Goal: Check status: Check status

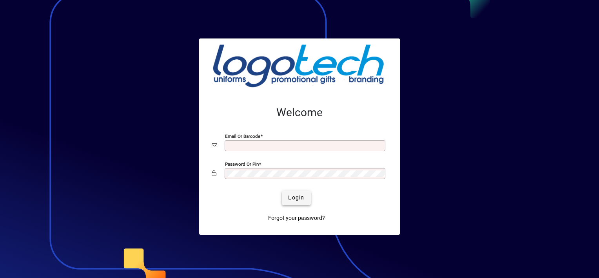
type input "**********"
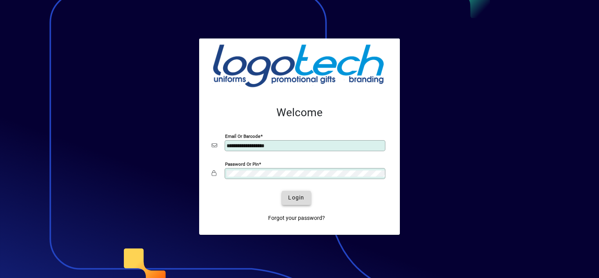
click at [295, 199] on span "Login" at bounding box center [296, 197] width 16 height 8
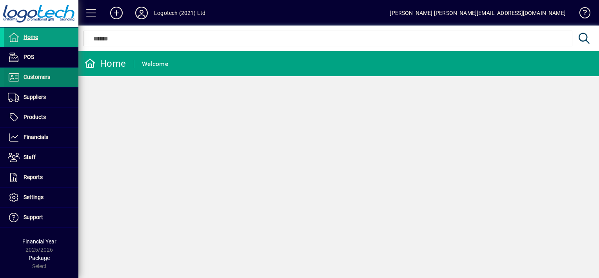
click at [33, 72] on span at bounding box center [41, 77] width 75 height 19
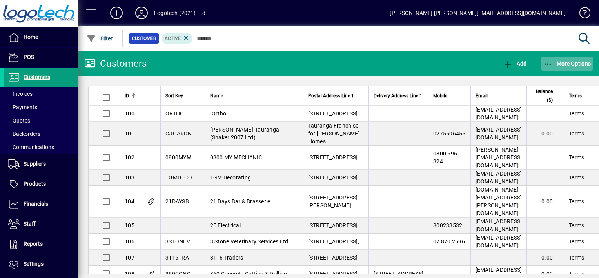
click at [545, 61] on icon "button" at bounding box center [549, 64] width 10 height 8
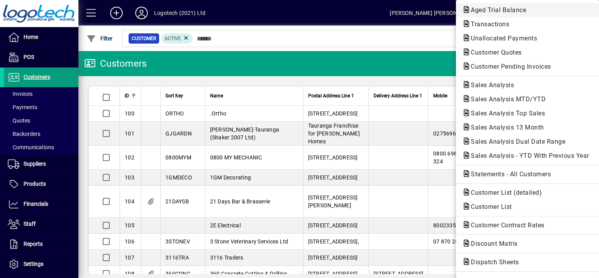
click at [495, 11] on span "Aged Trial Balance" at bounding box center [496, 9] width 68 height 7
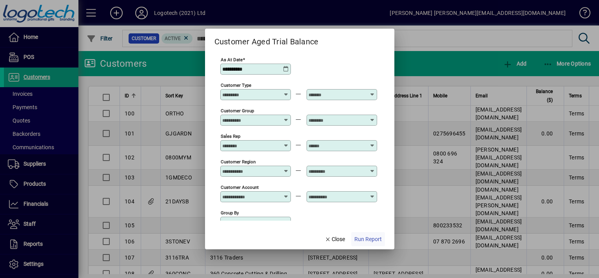
click at [356, 241] on span "Run Report" at bounding box center [368, 239] width 27 height 8
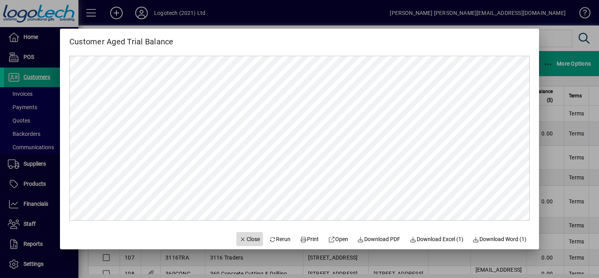
click at [243, 240] on span "Close" at bounding box center [250, 239] width 20 height 8
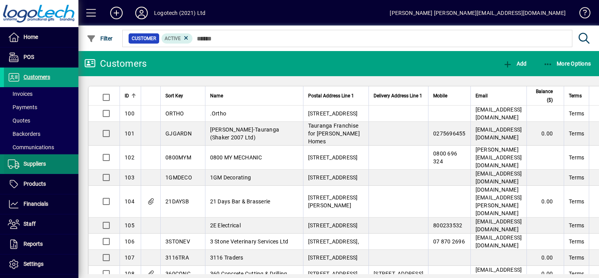
click at [29, 162] on span "Suppliers" at bounding box center [35, 163] width 22 height 6
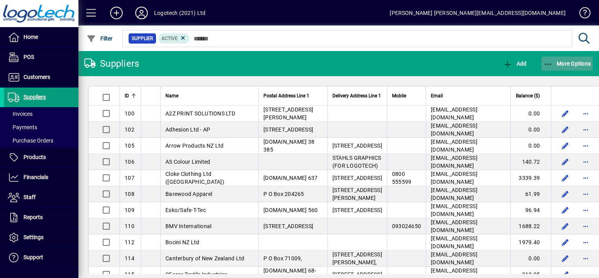
click at [544, 61] on icon "button" at bounding box center [549, 64] width 10 height 8
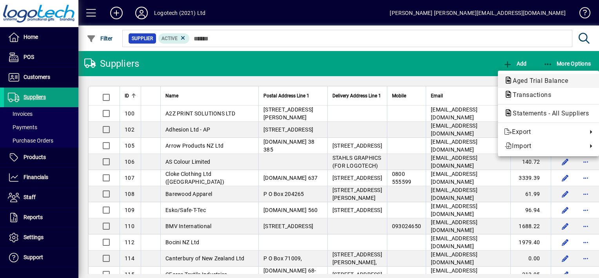
click at [530, 82] on span "Aged Trial Balance" at bounding box center [538, 80] width 68 height 7
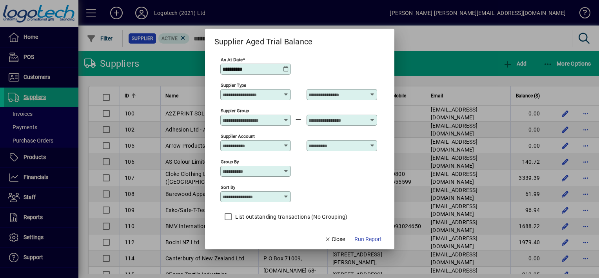
click at [530, 82] on div at bounding box center [299, 139] width 599 height 278
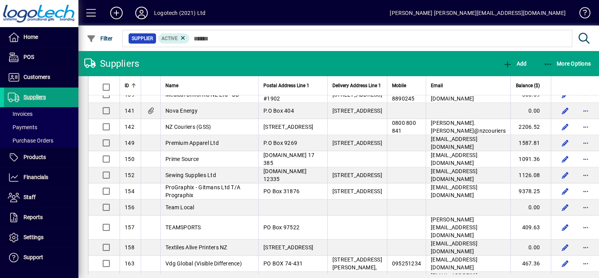
scroll to position [335, 0]
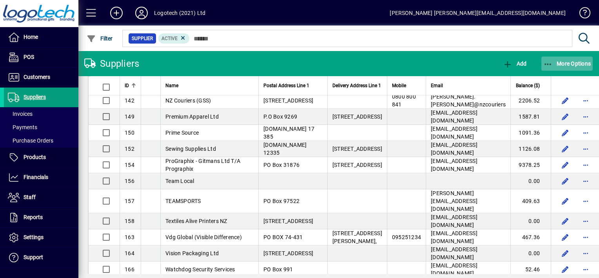
click at [550, 61] on icon "button" at bounding box center [549, 64] width 10 height 8
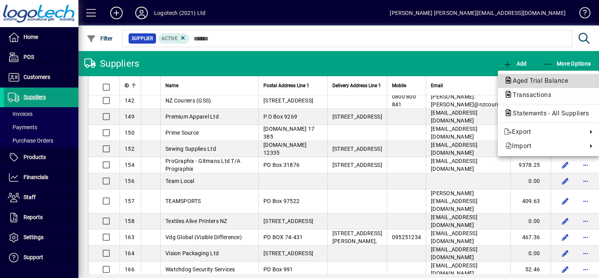
click at [537, 78] on span "Aged Trial Balance" at bounding box center [538, 80] width 68 height 7
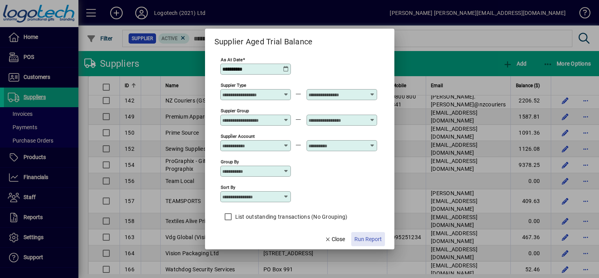
click at [364, 238] on span "Run Report" at bounding box center [368, 239] width 27 height 8
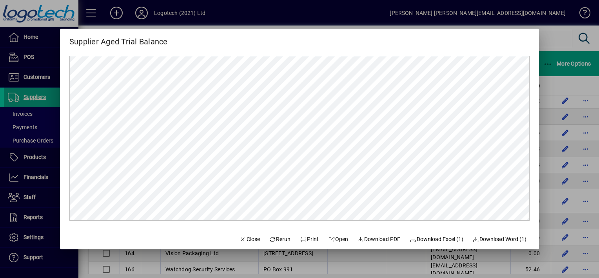
scroll to position [0, 0]
click at [530, 74] on mat-dialog-content at bounding box center [299, 138] width 479 height 180
click at [244, 237] on span "Close" at bounding box center [250, 239] width 20 height 8
